Goal: Task Accomplishment & Management: Manage account settings

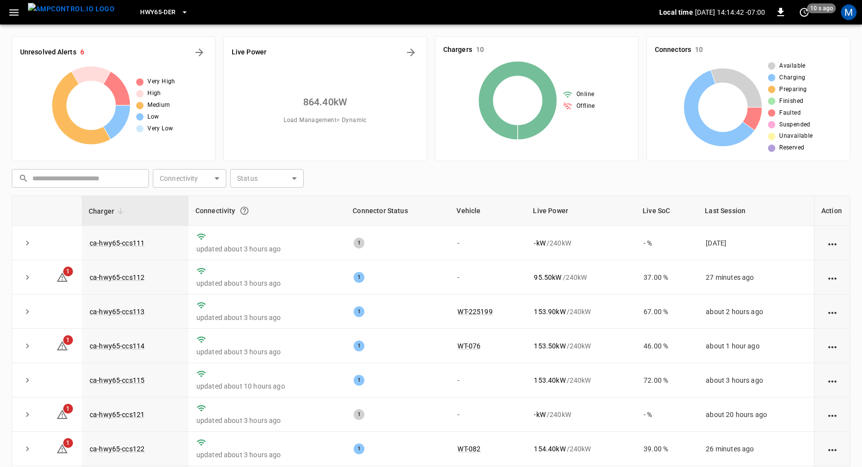
click at [11, 13] on icon "button" at bounding box center [14, 12] width 12 height 12
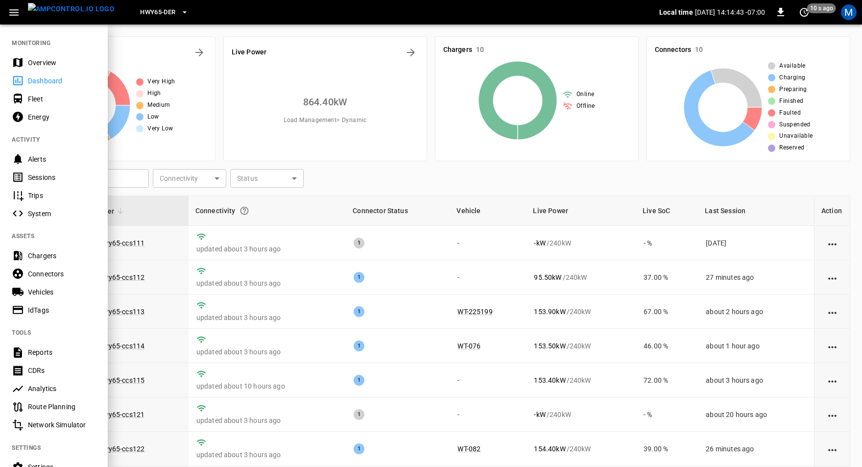
click at [54, 173] on div "Sessions" at bounding box center [62, 177] width 68 height 10
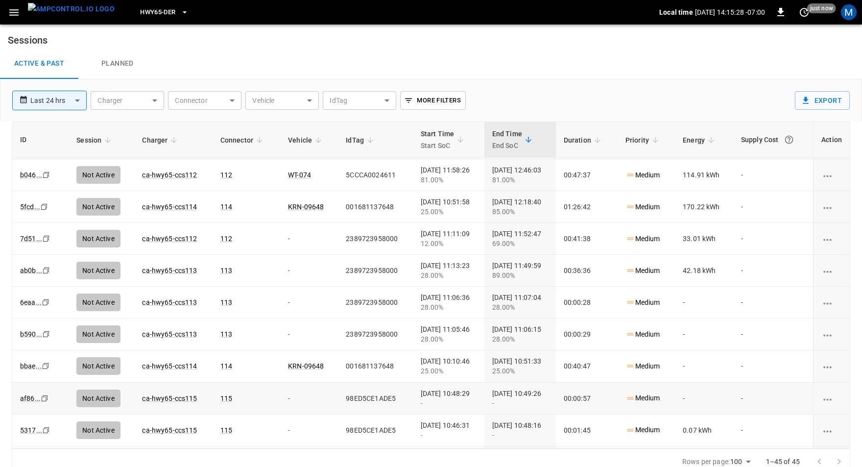
scroll to position [409, 0]
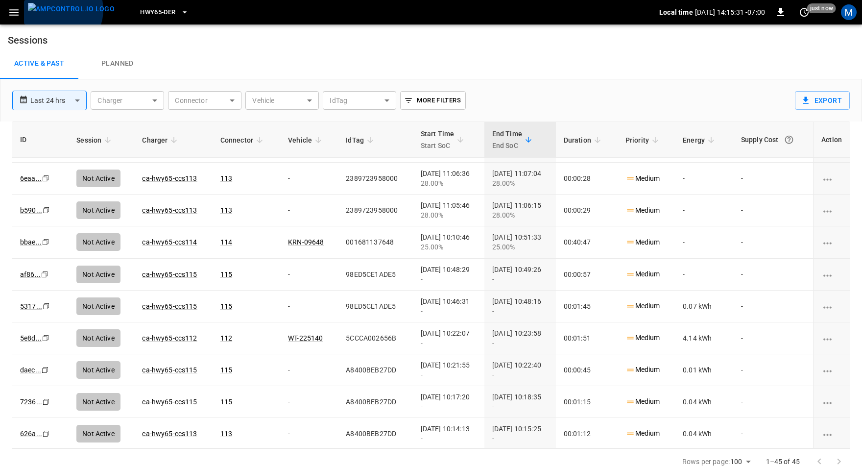
click at [56, 10] on img "menu" at bounding box center [71, 9] width 87 height 12
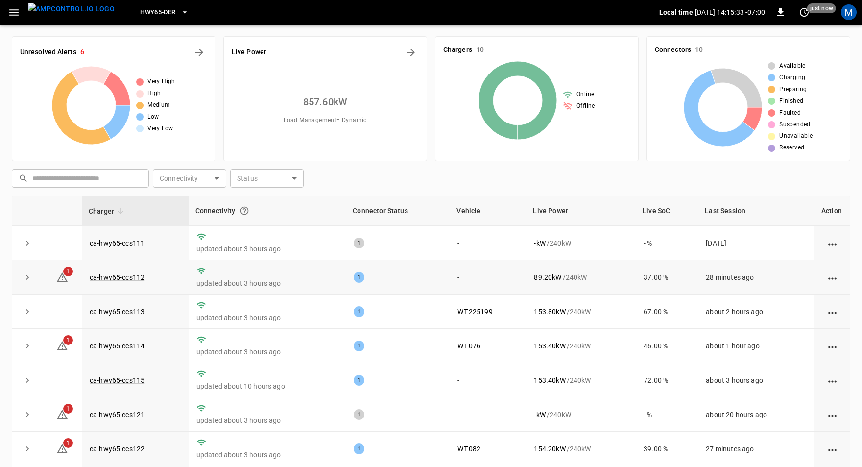
scroll to position [47, 0]
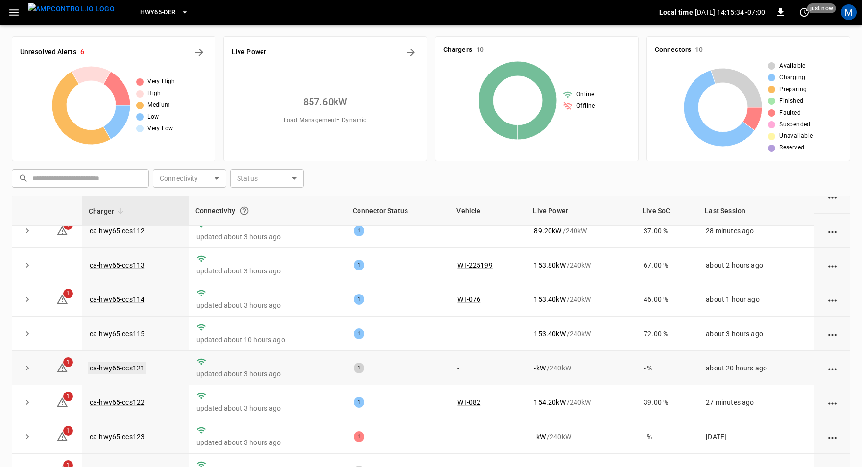
click at [126, 366] on link "ca-hwy65-ccs121" at bounding box center [117, 368] width 59 height 12
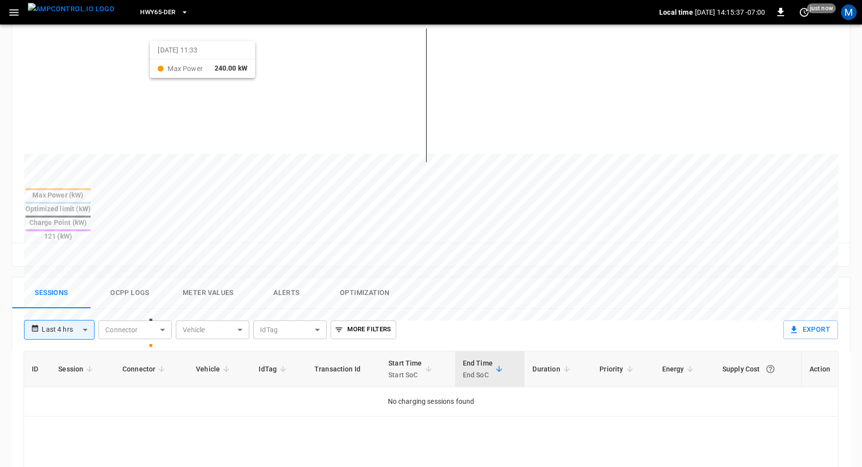
scroll to position [252, 0]
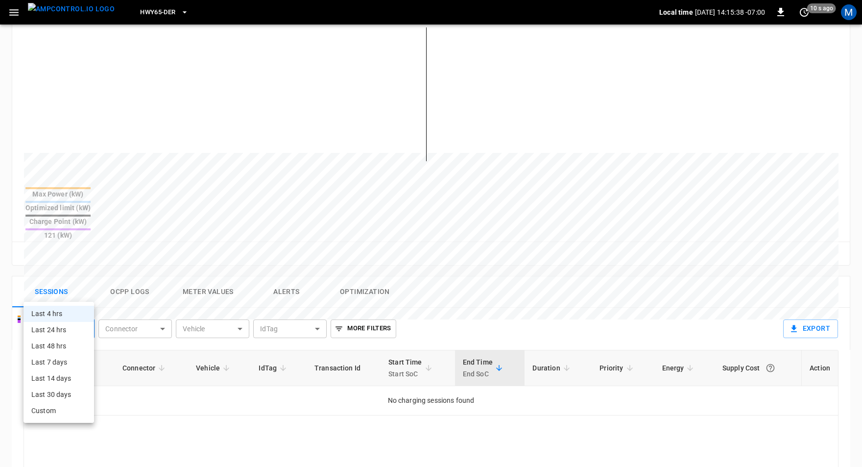
click at [70, 291] on body "**********" at bounding box center [431, 231] width 862 height 967
click at [56, 326] on li "Last 24 hrs" at bounding box center [59, 330] width 71 height 16
type input "**********"
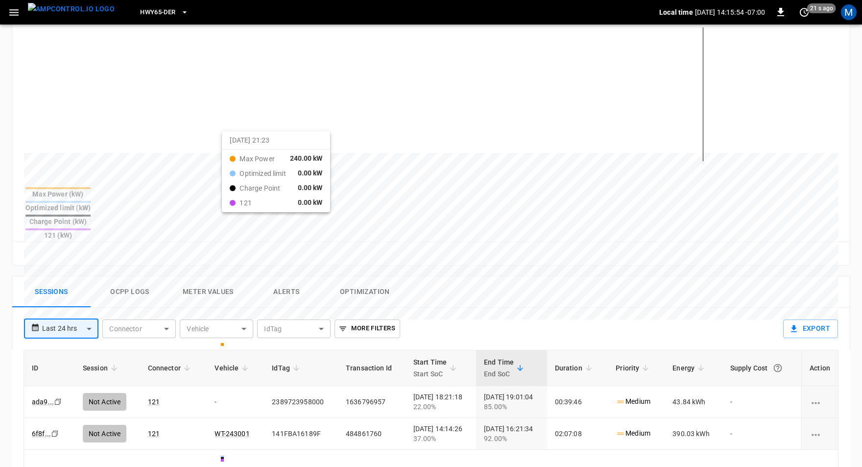
scroll to position [0, 0]
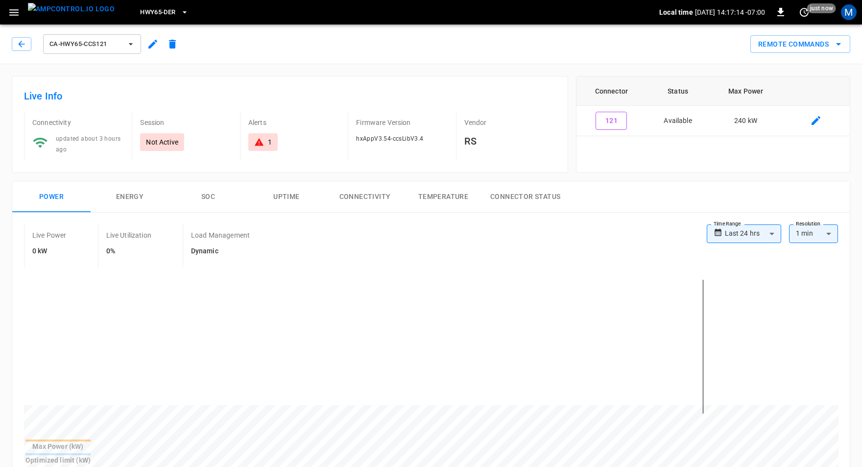
click at [120, 45] on span "ca-hwy65-ccs121" at bounding box center [85, 44] width 72 height 11
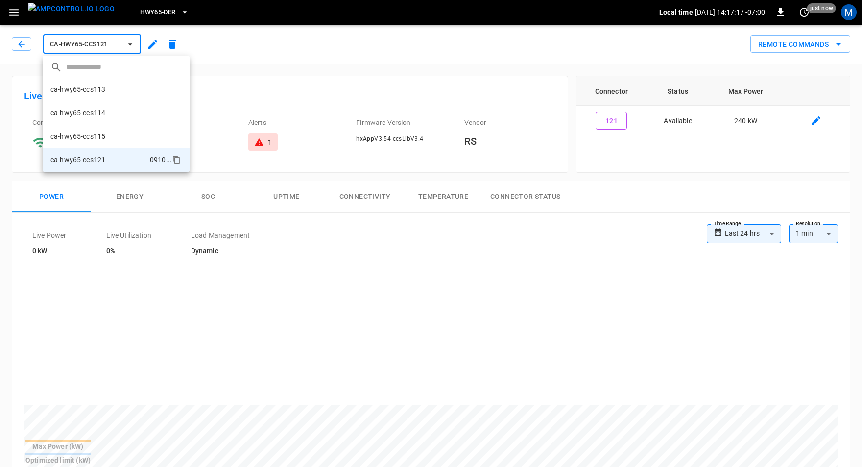
scroll to position [47, 0]
click at [108, 132] on li "ca-hwy65-ccs115 fc07 ..." at bounding box center [116, 138] width 147 height 24
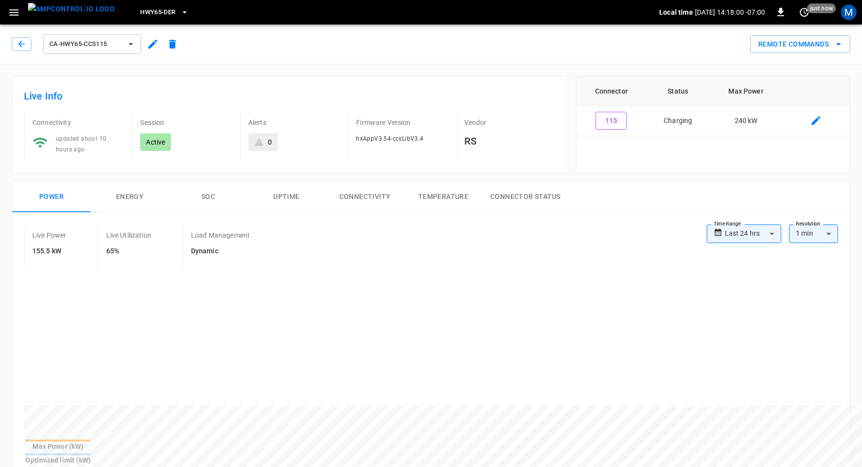
scroll to position [398, 0]
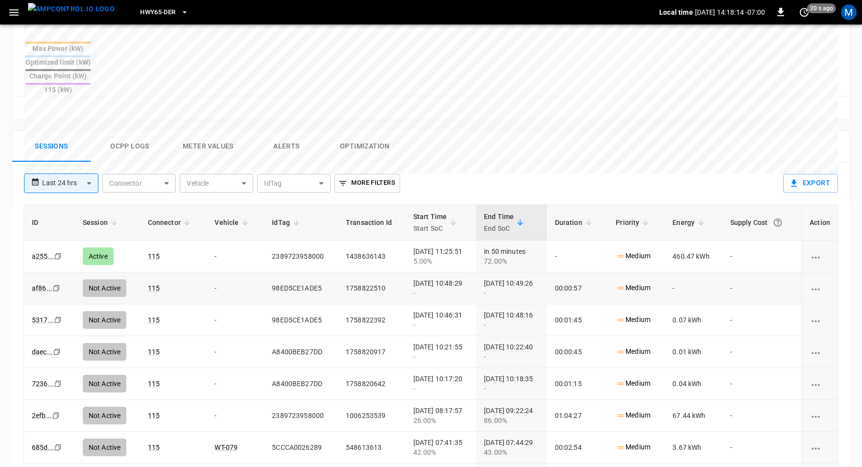
click at [54, 284] on icon "Copy" at bounding box center [56, 288] width 8 height 8
click at [160, 9] on button "HWY65-DER" at bounding box center [164, 12] width 56 height 19
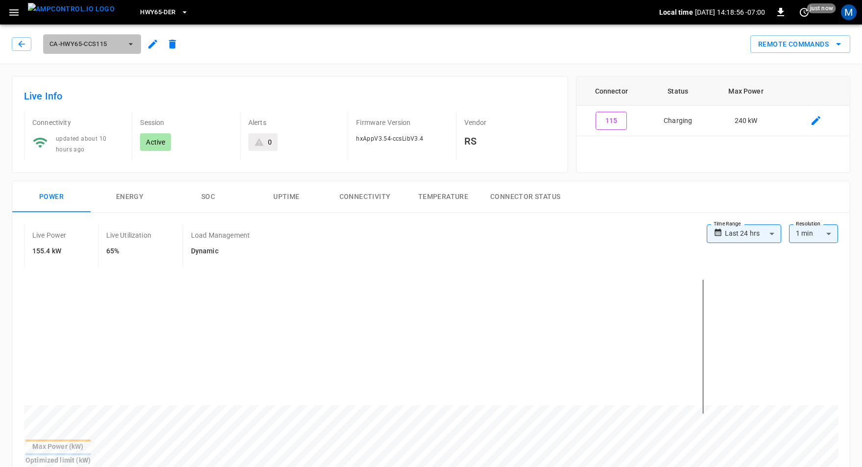
click at [124, 47] on button "ca-hwy65-ccs115" at bounding box center [92, 44] width 98 height 20
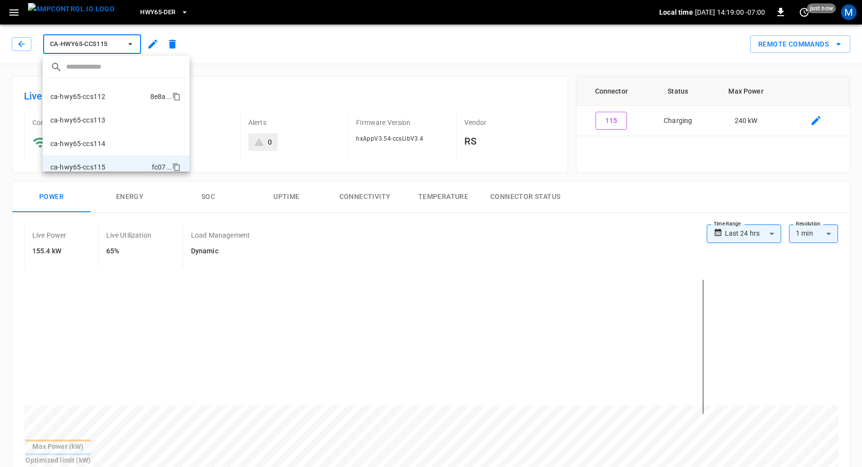
scroll to position [19, 0]
click at [113, 95] on li "ca-hwy65-ccs112 8e8a ..." at bounding box center [116, 95] width 147 height 24
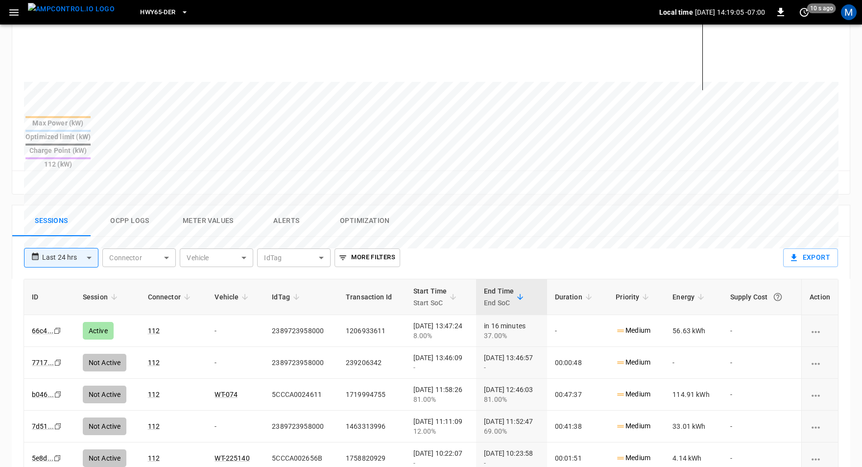
scroll to position [332, 0]
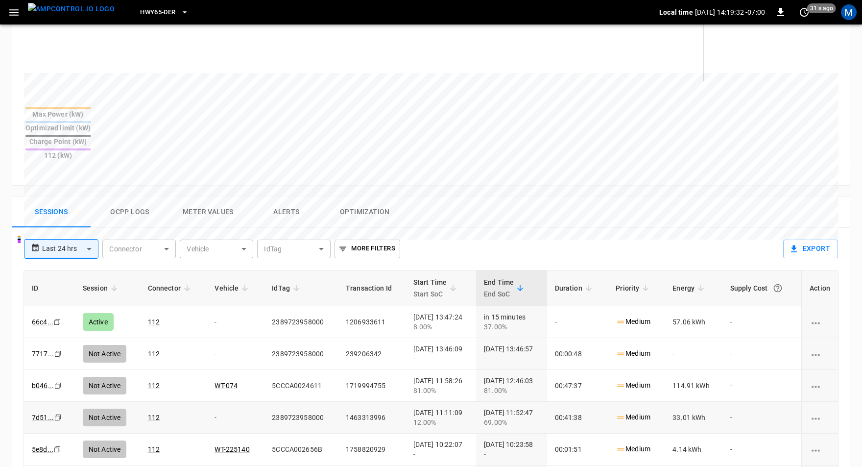
click at [55, 413] on icon "Copy" at bounding box center [58, 417] width 8 height 8
click at [59, 350] on icon "Copy" at bounding box center [58, 354] width 8 height 8
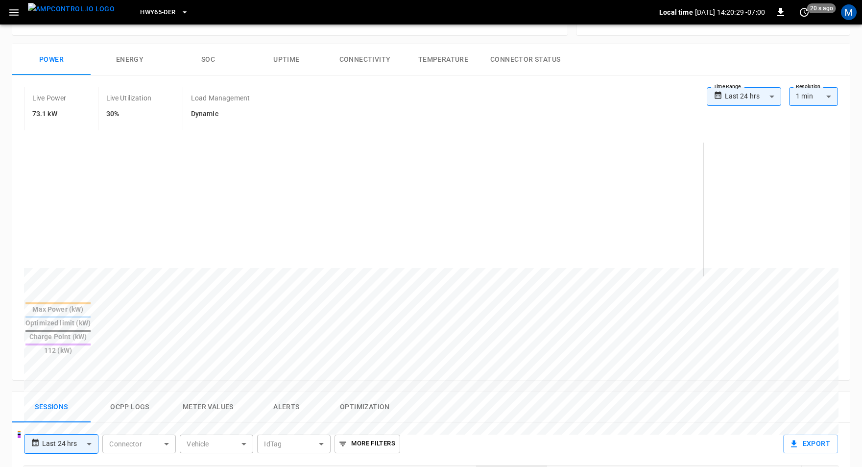
scroll to position [0, 0]
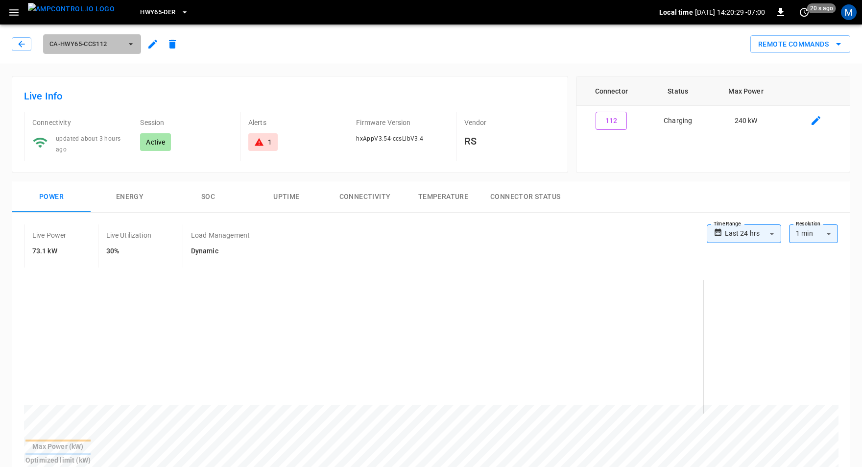
click at [120, 46] on span "ca-hwy65-ccs112" at bounding box center [85, 44] width 72 height 11
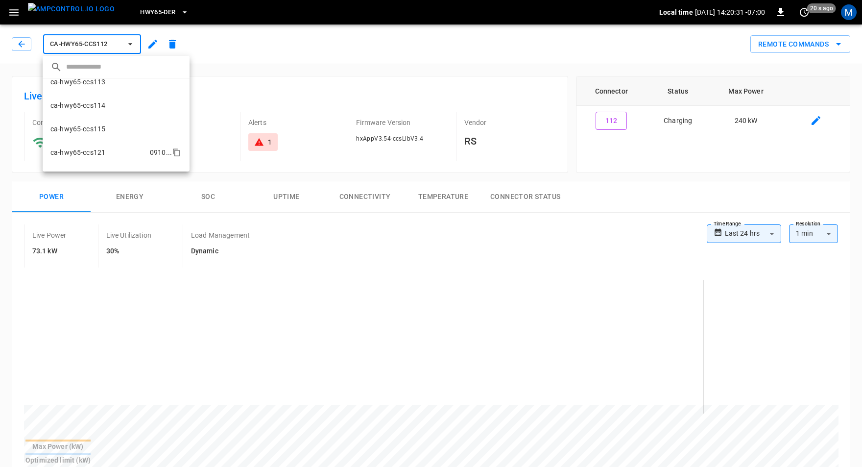
scroll to position [57, 0]
click at [109, 131] on li "ca-hwy65-ccs115 fc07 ..." at bounding box center [116, 128] width 147 height 24
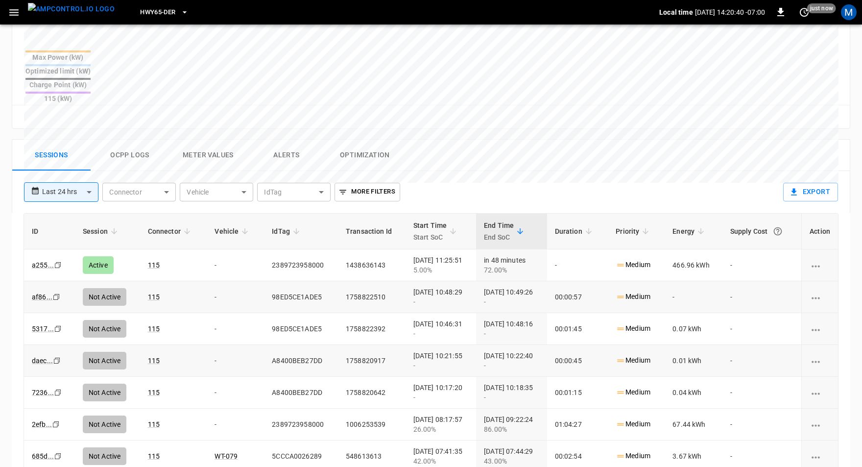
scroll to position [392, 0]
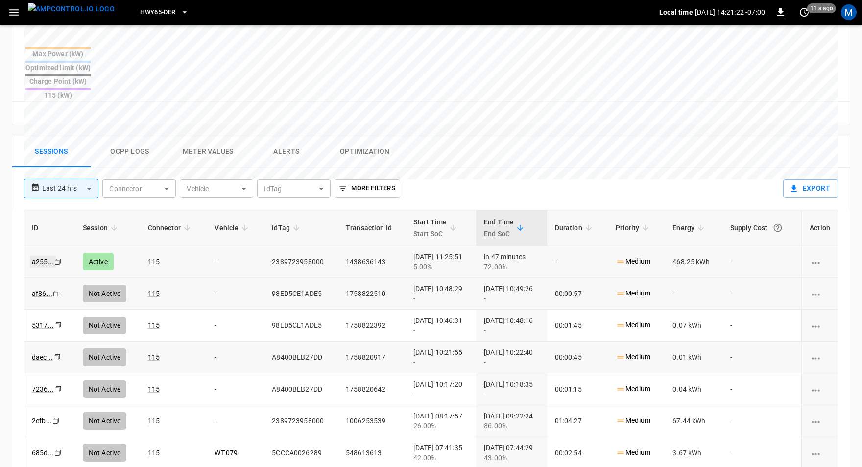
click at [44, 256] on link "a255 ..." at bounding box center [43, 262] width 26 height 12
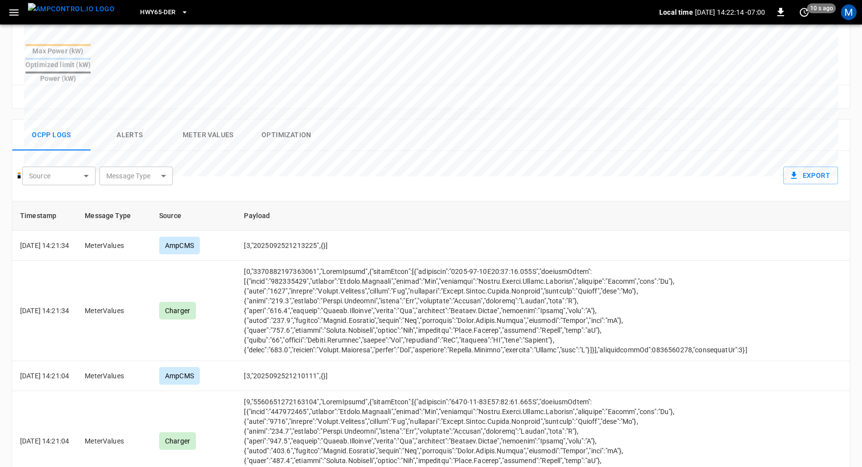
scroll to position [362, 0]
click at [134, 120] on button "Alerts" at bounding box center [130, 135] width 78 height 31
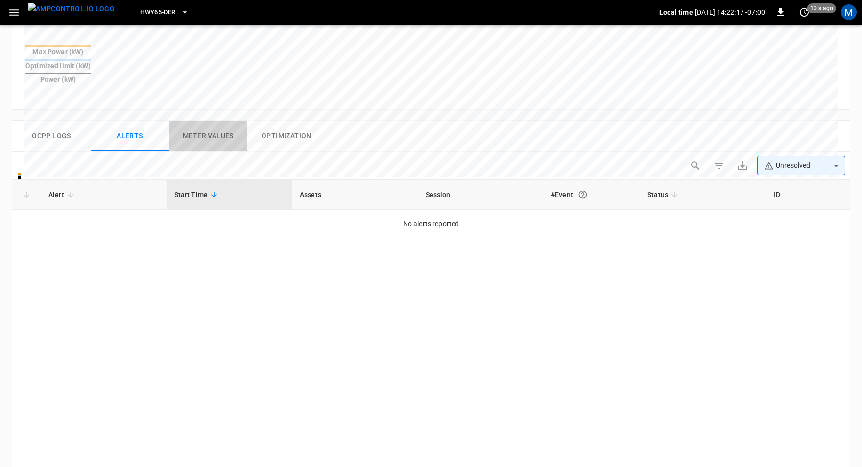
click at [196, 120] on button "Meter Values" at bounding box center [208, 135] width 78 height 31
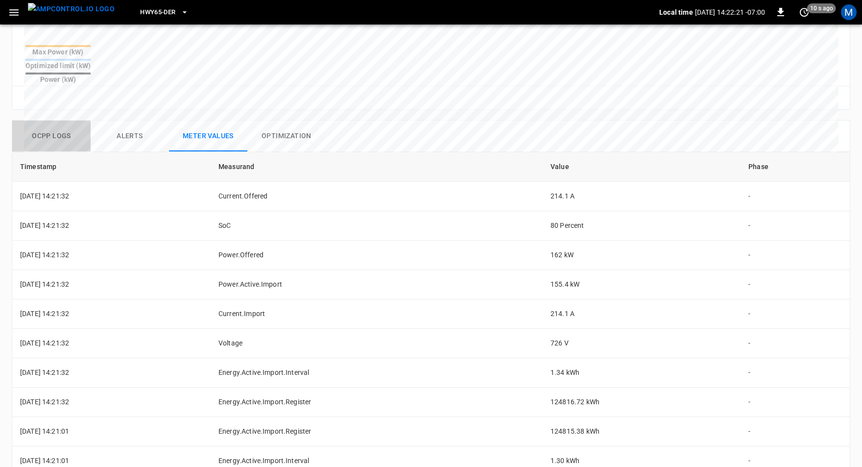
click at [55, 120] on button "Ocpp logs" at bounding box center [51, 135] width 78 height 31
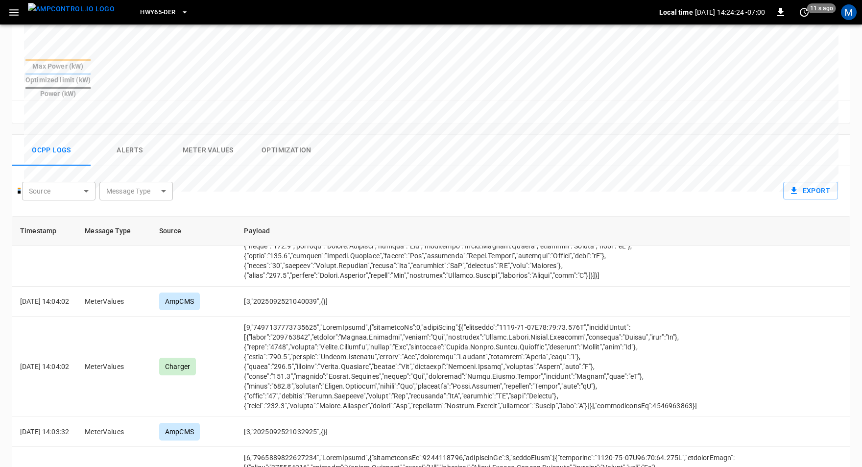
scroll to position [348, 0]
click at [128, 134] on button "Alerts" at bounding box center [130, 149] width 78 height 31
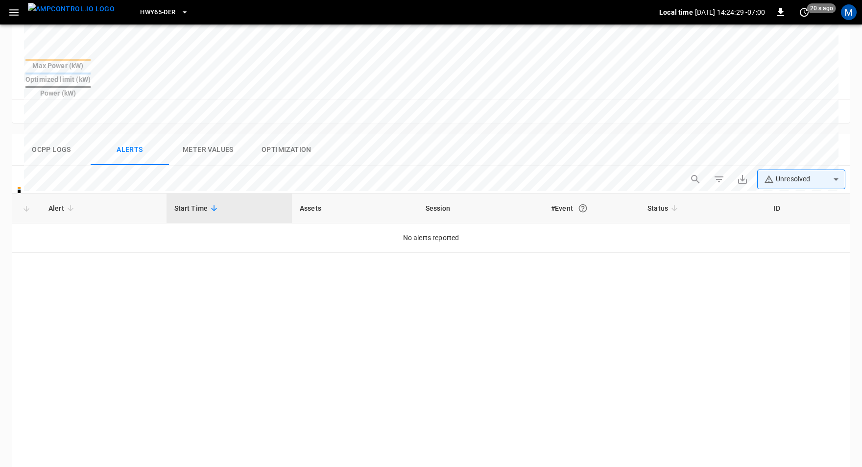
click at [56, 134] on button "Ocpp logs" at bounding box center [51, 149] width 78 height 31
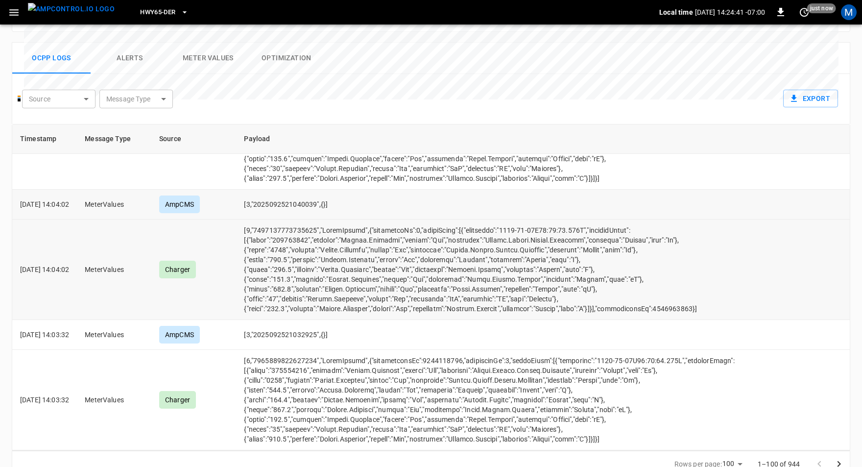
scroll to position [5777, 0]
click at [131, 43] on button "Alerts" at bounding box center [130, 58] width 78 height 31
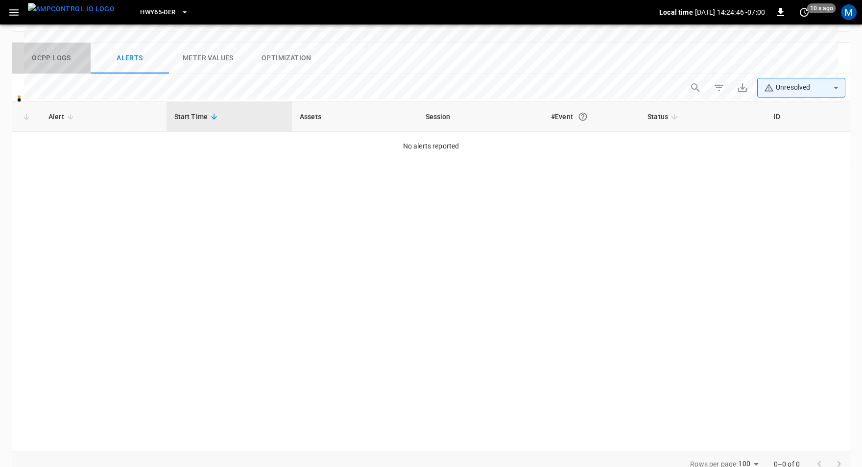
click at [57, 43] on button "Ocpp logs" at bounding box center [51, 58] width 78 height 31
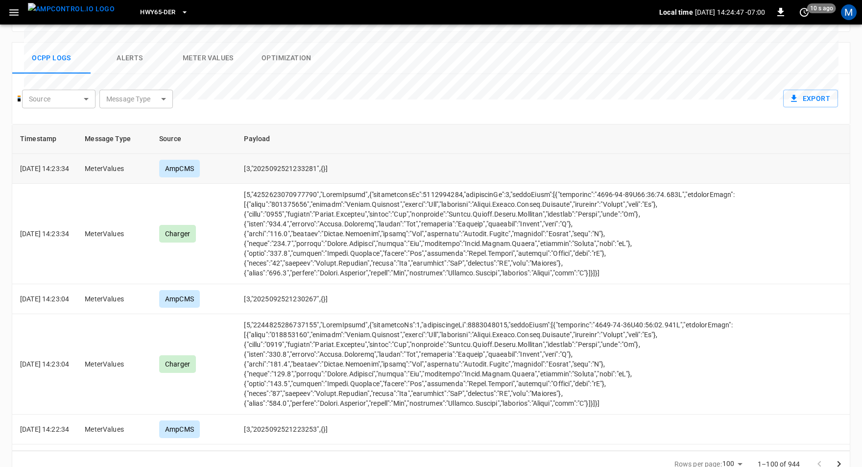
scroll to position [0, 0]
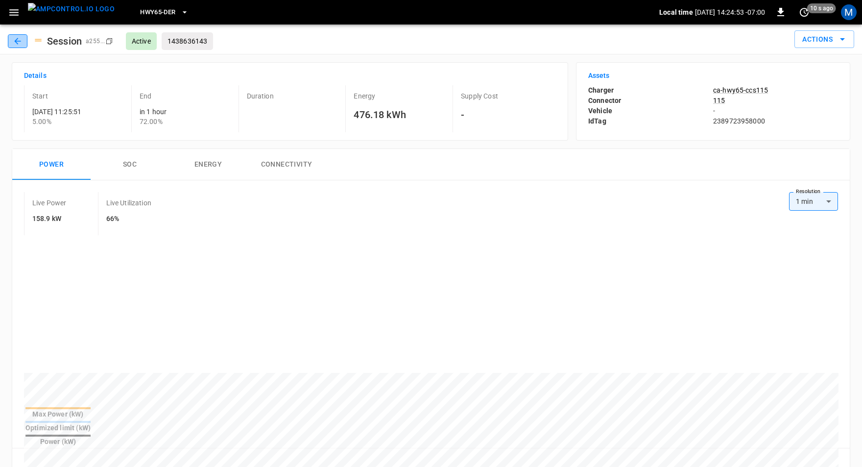
click at [17, 40] on icon "button" at bounding box center [18, 41] width 10 height 10
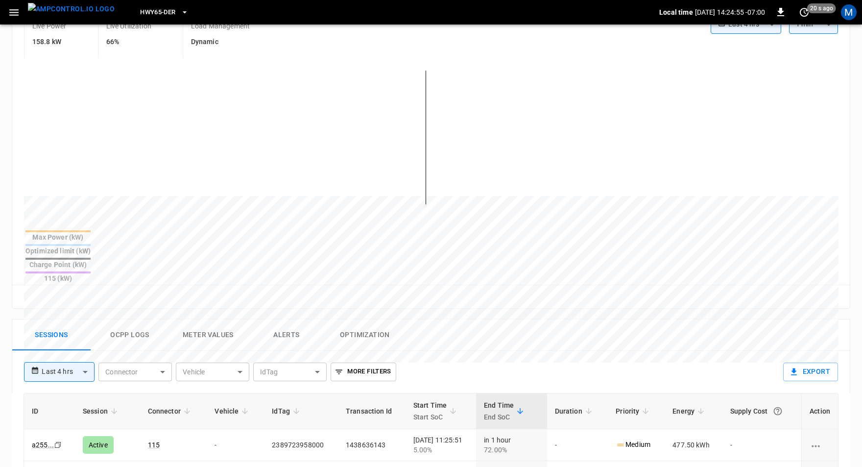
scroll to position [216, 0]
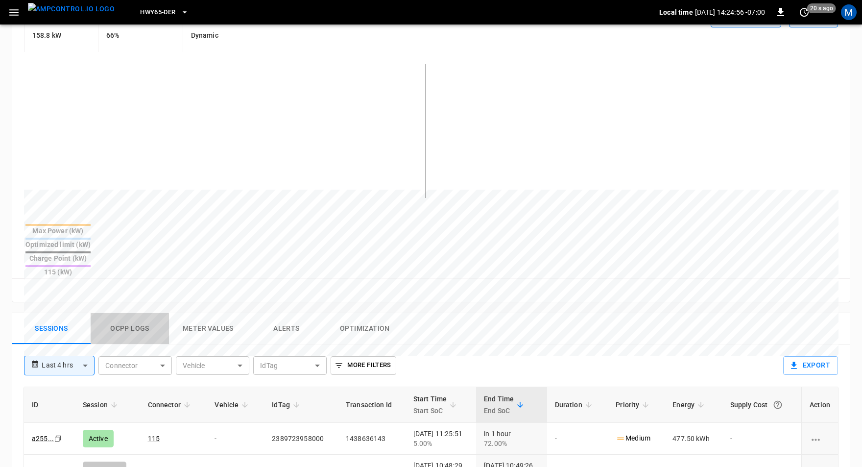
click at [139, 313] on button "Ocpp logs" at bounding box center [130, 328] width 78 height 31
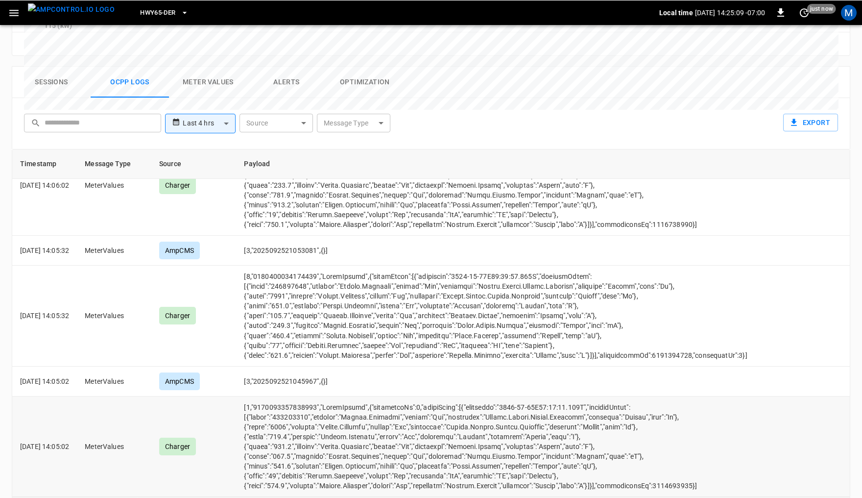
scroll to position [5823, 0]
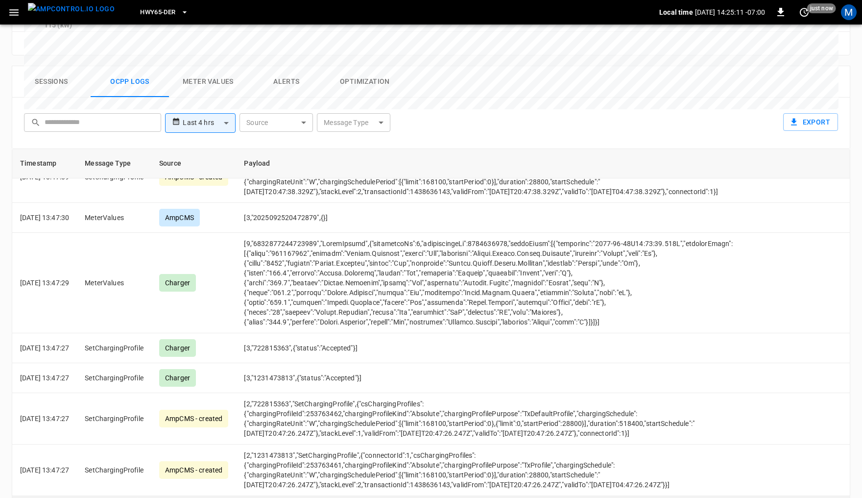
scroll to position [5546, 0]
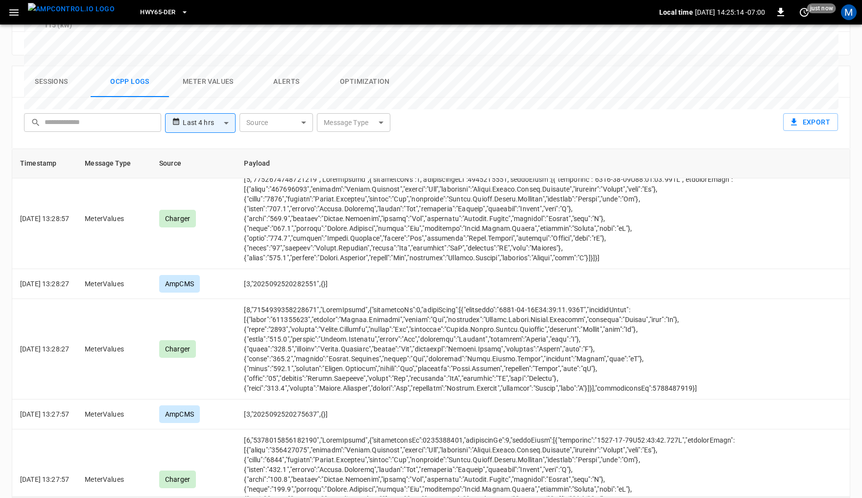
scroll to position [5744, 0]
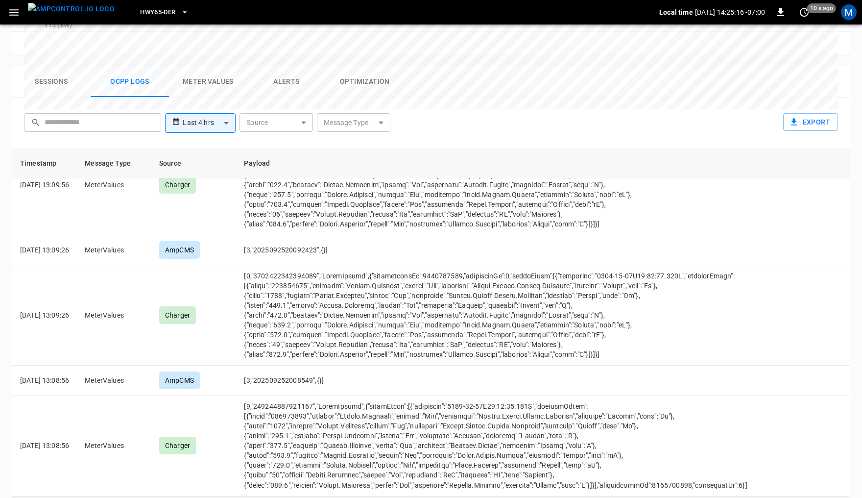
scroll to position [5658, 0]
click at [359, 87] on body "**********" at bounding box center [431, 36] width 862 height 997
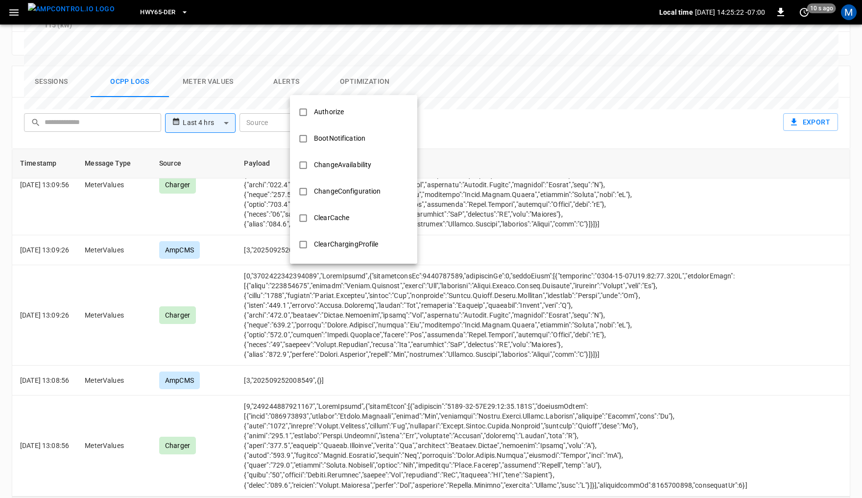
scroll to position [3, 0]
click at [334, 107] on div "Authorize" at bounding box center [329, 109] width 42 height 18
type input "*********"
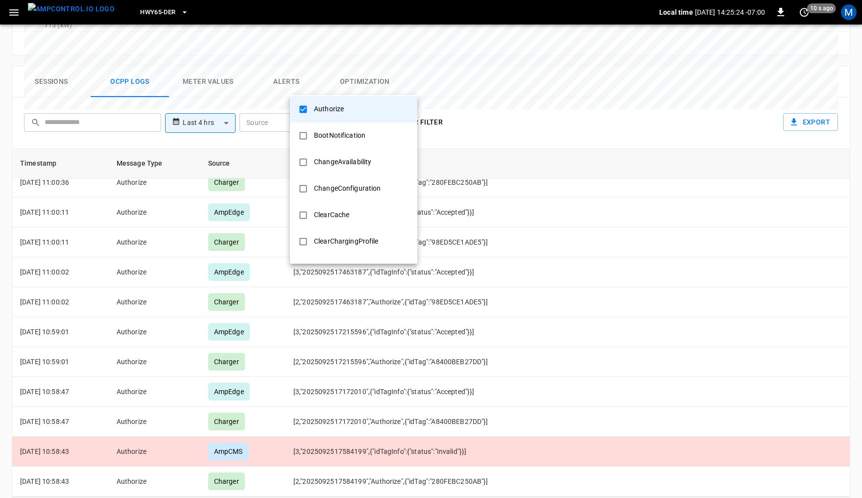
scroll to position [96, 0]
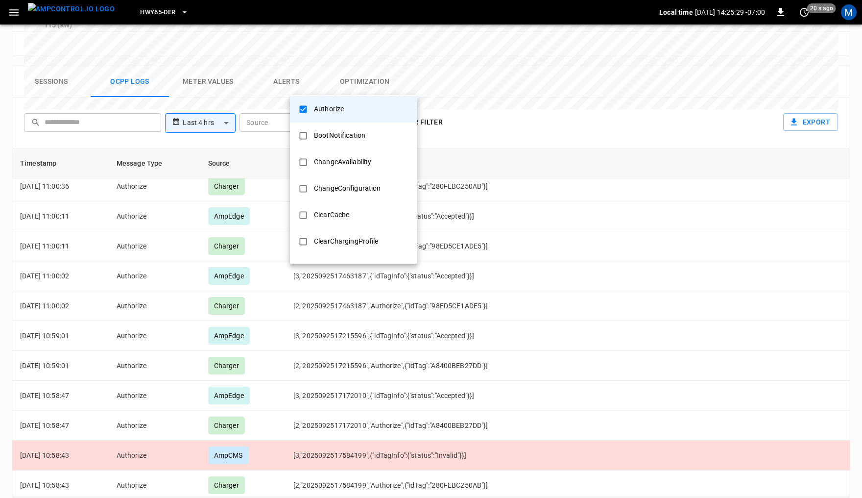
click at [464, 384] on div at bounding box center [431, 249] width 862 height 498
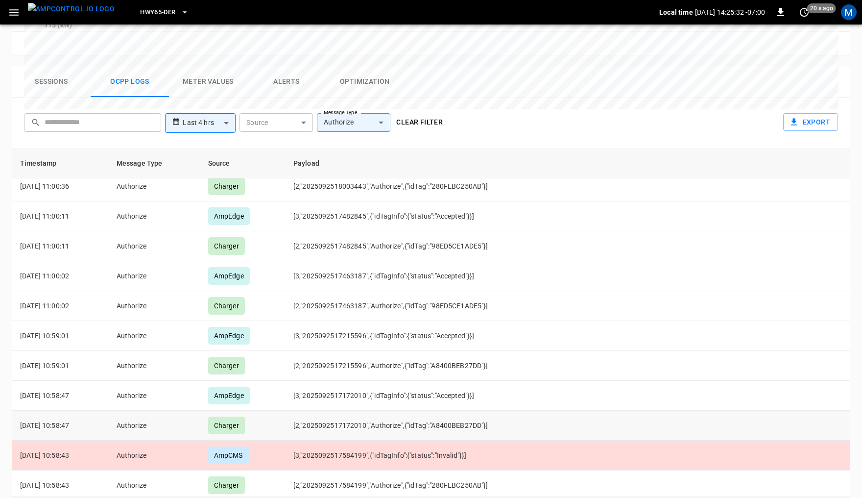
click at [470, 410] on td "[2,"2025092517172010","Authorize",{"idTag":"A8400BEB27DD"}]" at bounding box center [442, 425] width 313 height 30
copy td "A8400BEB27DD"
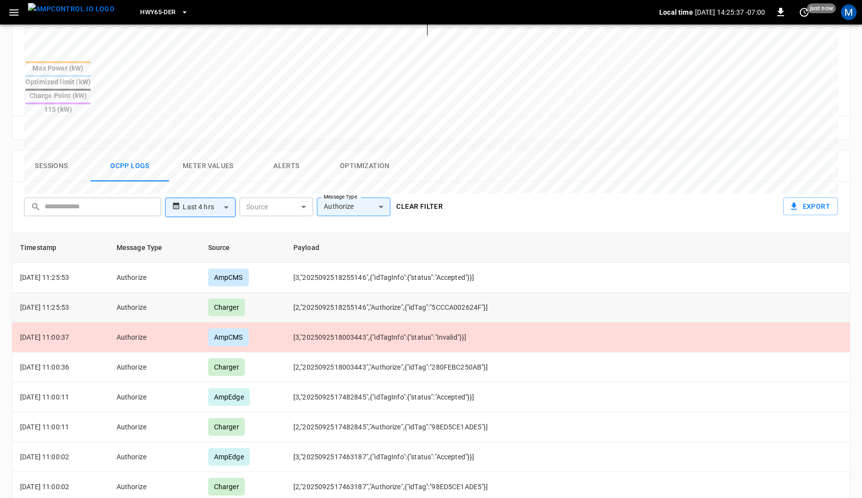
scroll to position [377, 0]
click at [463, 293] on td "[2,"2025092518255146","Authorize",{"idTag":"5CCCA002624F"}]" at bounding box center [442, 308] width 313 height 30
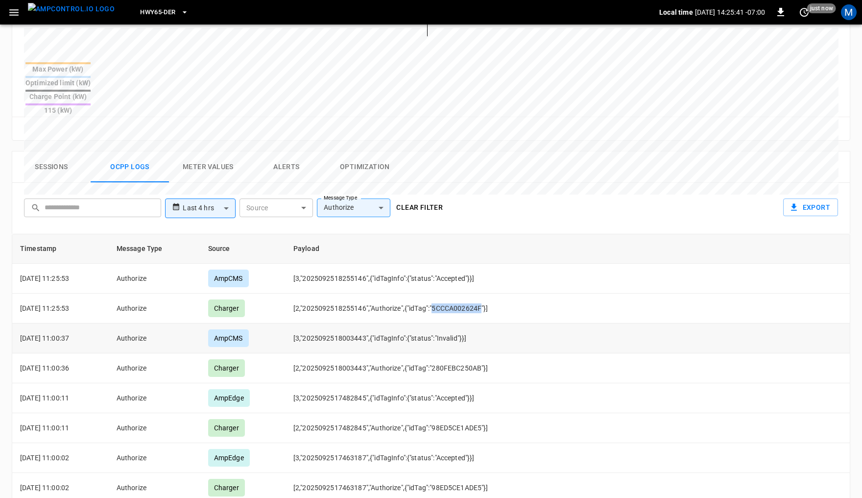
copy td "5CCCA002624F"
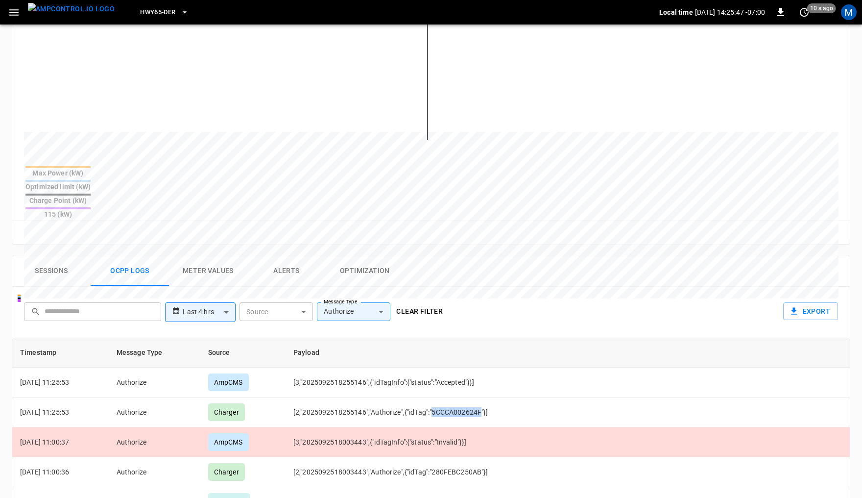
scroll to position [245, 0]
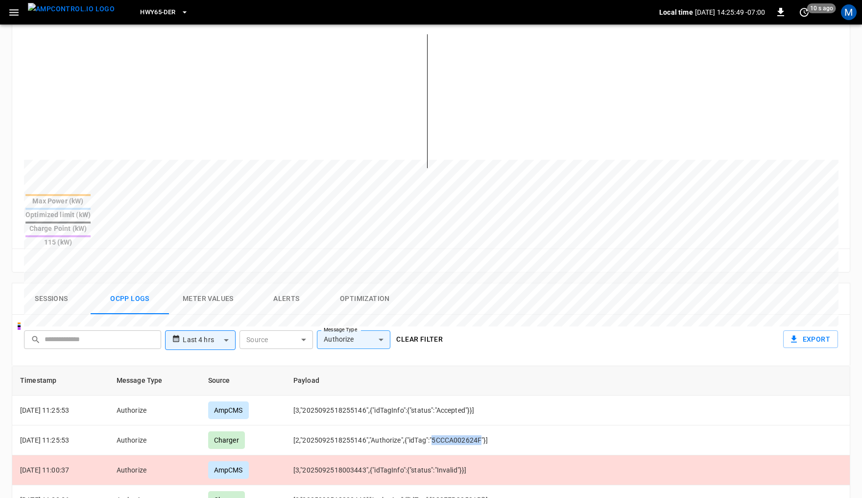
click at [17, 12] on icon "button" at bounding box center [13, 12] width 9 height 6
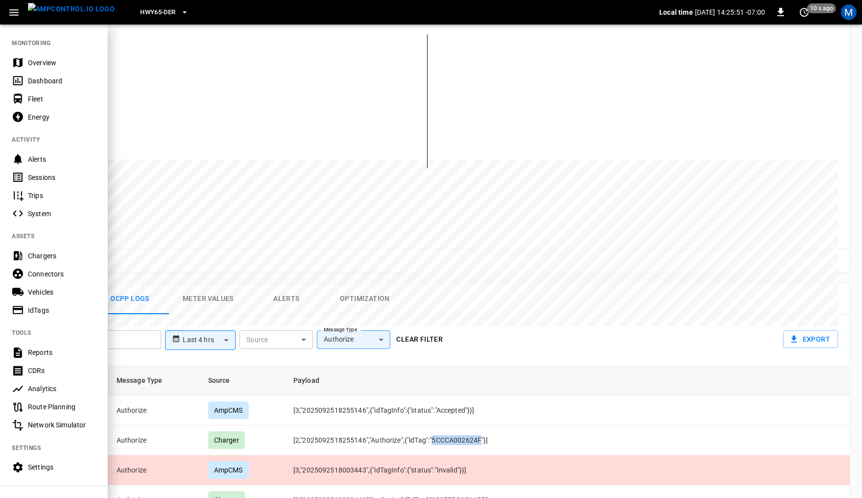
click at [43, 289] on div "Vehicles" at bounding box center [62, 292] width 68 height 10
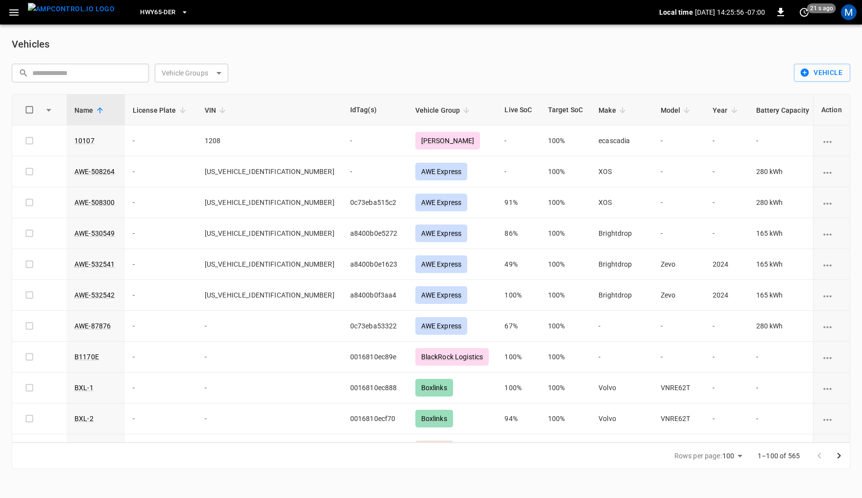
click at [116, 72] on input "text" at bounding box center [87, 73] width 110 height 18
paste input "**********"
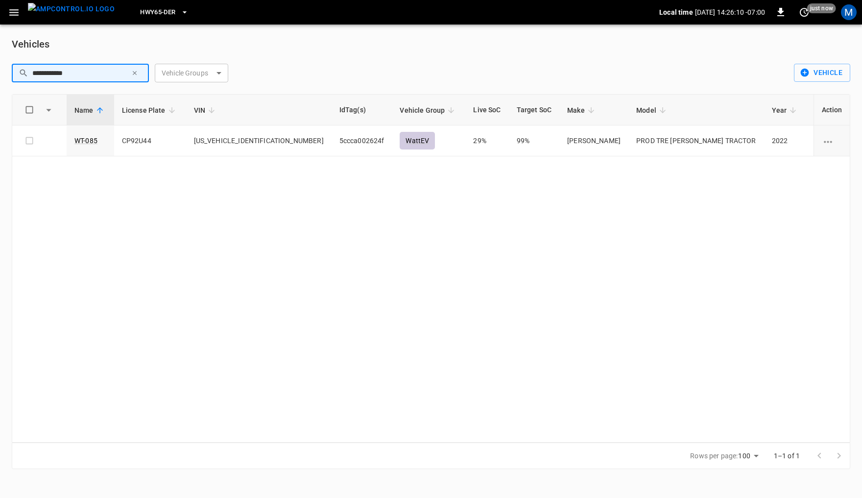
drag, startPoint x: 84, startPoint y: 73, endPoint x: 44, endPoint y: 68, distance: 41.0
click at [31, 72] on div "**********" at bounding box center [80, 73] width 137 height 19
type input "**********"
click at [81, 140] on link "WT-085" at bounding box center [85, 141] width 27 height 12
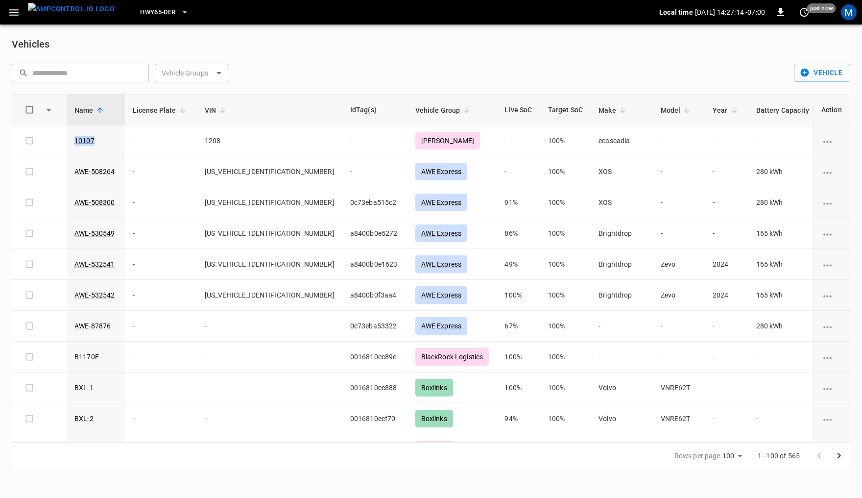
click at [84, 74] on input "text" at bounding box center [87, 73] width 110 height 18
paste input "**********"
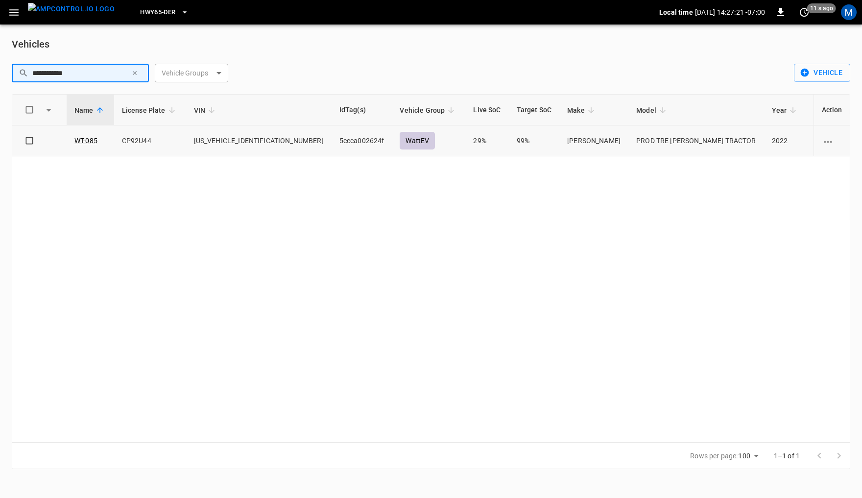
type input "**********"
drag, startPoint x: 108, startPoint y: 139, endPoint x: 98, endPoint y: 127, distance: 15.3
click at [72, 139] on td "WT-085" at bounding box center [91, 140] width 48 height 31
copy link "WT-085"
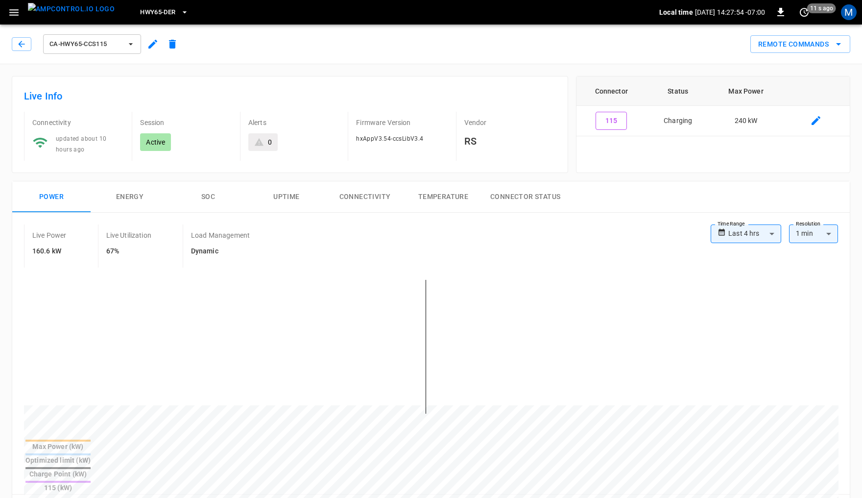
click at [153, 44] on icon "button" at bounding box center [152, 44] width 9 height 9
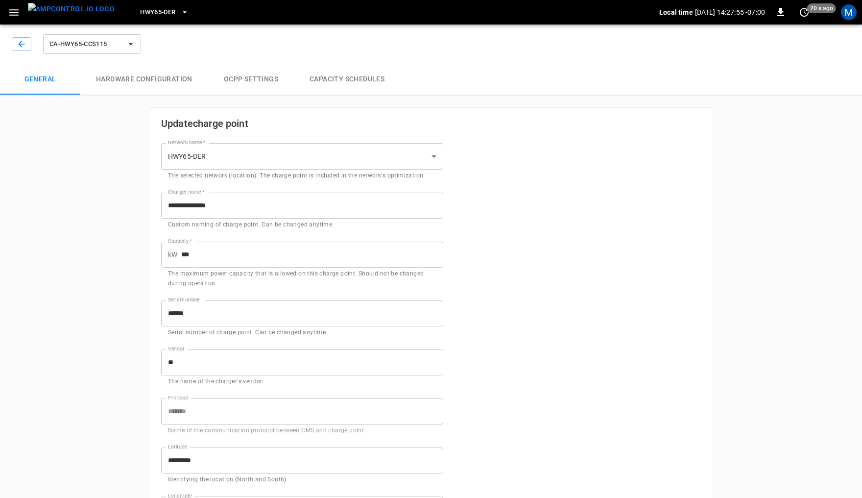
type input "**********"
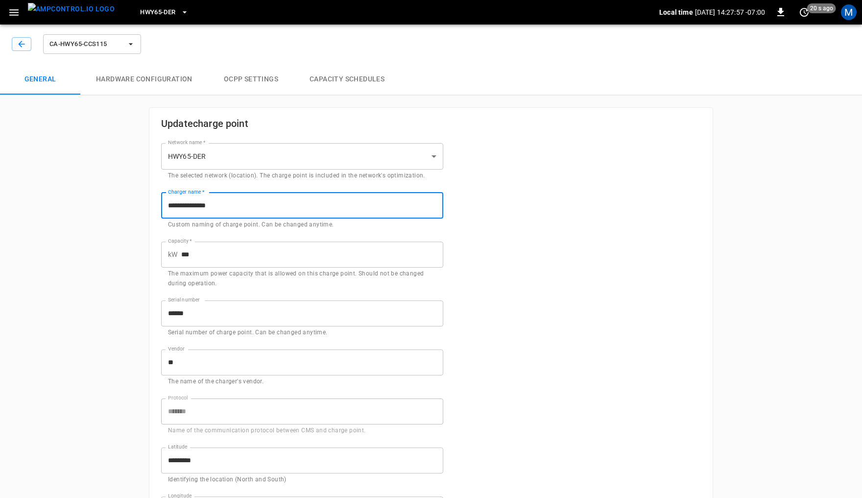
drag, startPoint x: 241, startPoint y: 208, endPoint x: 169, endPoint y: 207, distance: 72.0
click at [168, 208] on input "**********" at bounding box center [302, 206] width 282 height 26
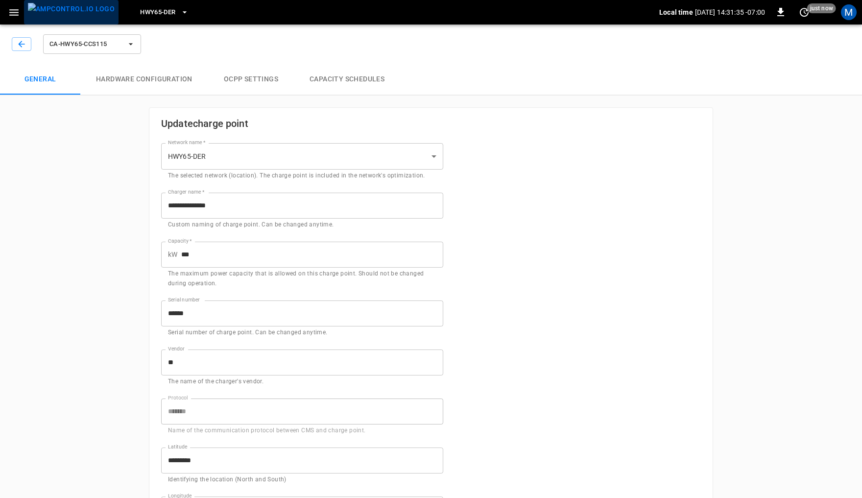
drag, startPoint x: 72, startPoint y: 8, endPoint x: 89, endPoint y: 2, distance: 17.7
click at [72, 8] on img "menu" at bounding box center [71, 9] width 87 height 12
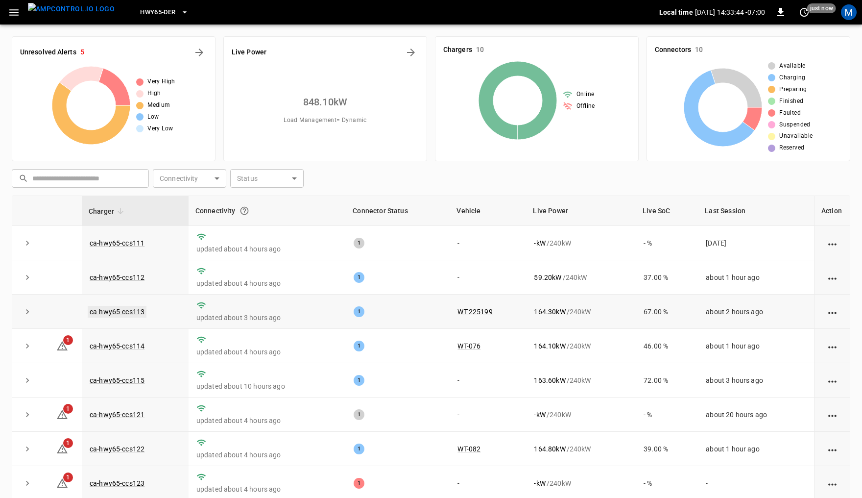
click at [131, 307] on link "ca-hwy65-ccs113" at bounding box center [117, 312] width 59 height 12
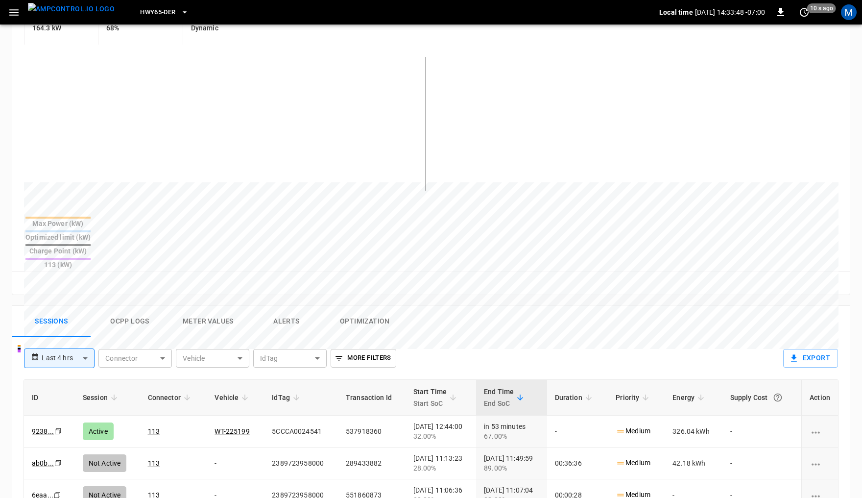
scroll to position [222, 0]
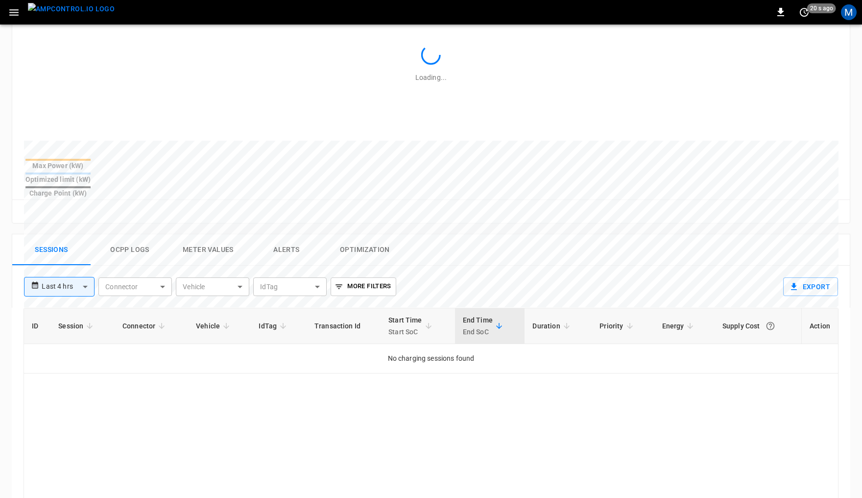
scroll to position [274, 0]
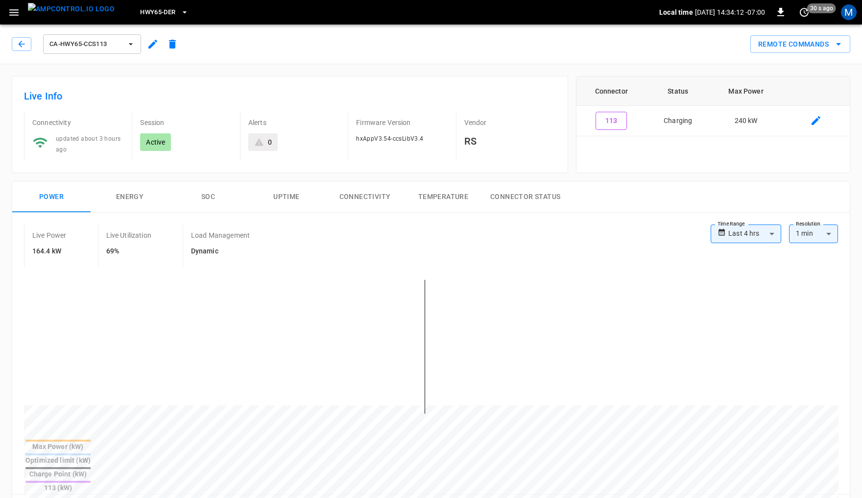
click at [13, 14] on icon "button" at bounding box center [14, 12] width 12 height 12
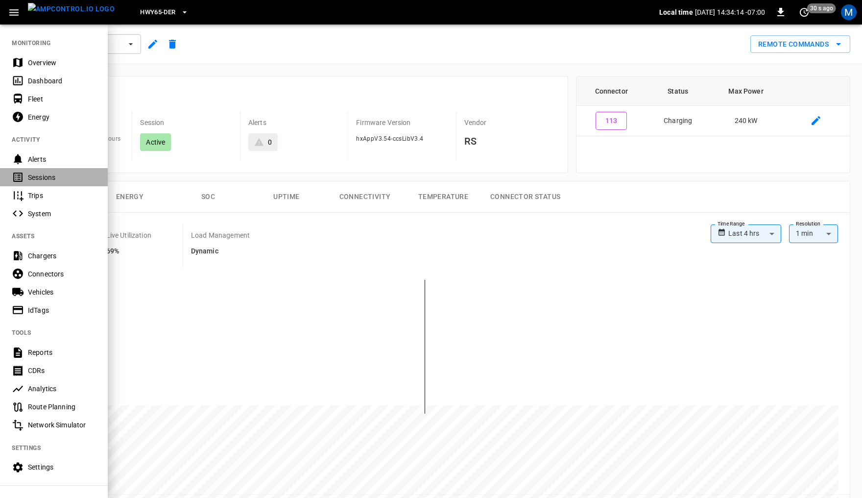
click at [47, 178] on div "Sessions" at bounding box center [62, 177] width 68 height 10
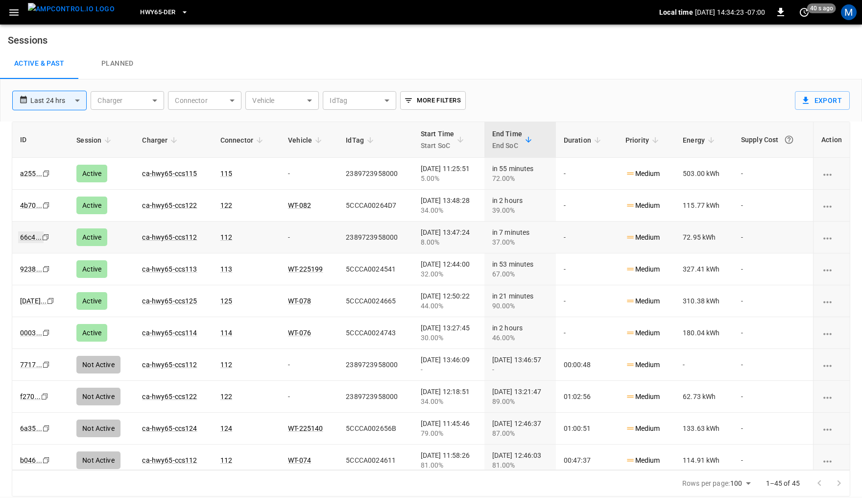
click at [30, 237] on link "66c4 ..." at bounding box center [30, 237] width 25 height 12
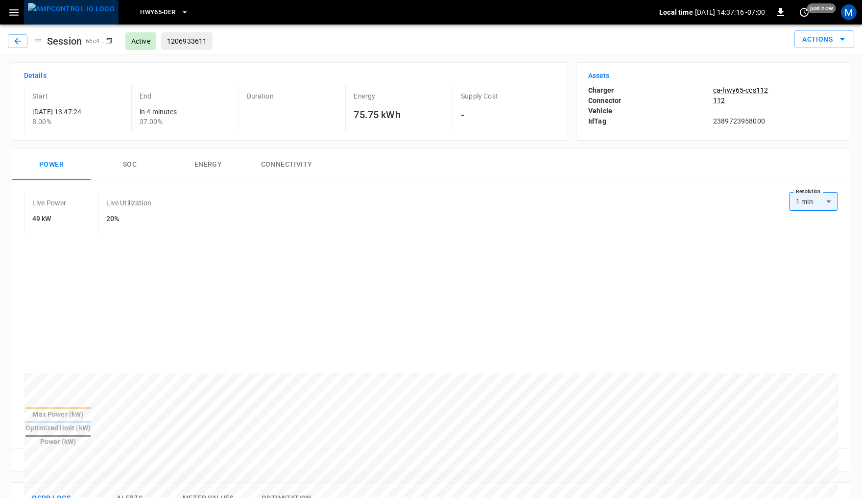
click at [73, 10] on img "menu" at bounding box center [71, 9] width 87 height 12
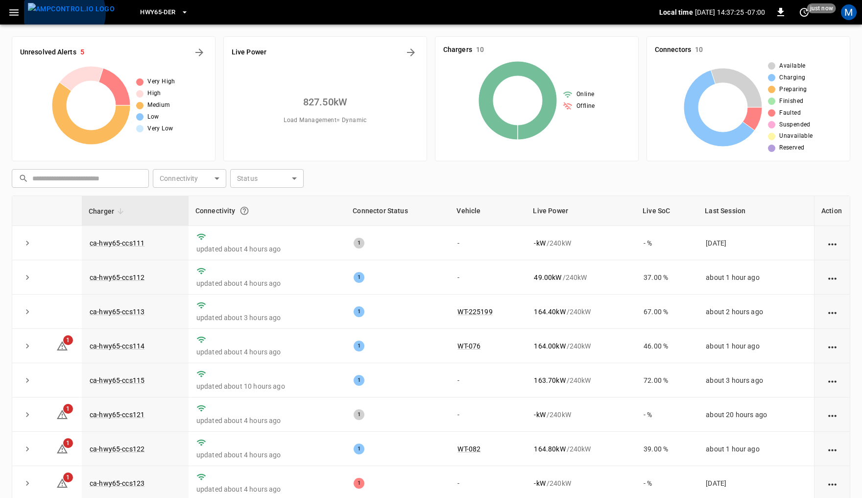
click at [64, 13] on img "menu" at bounding box center [71, 9] width 87 height 12
